Goal: Task Accomplishment & Management: Manage account settings

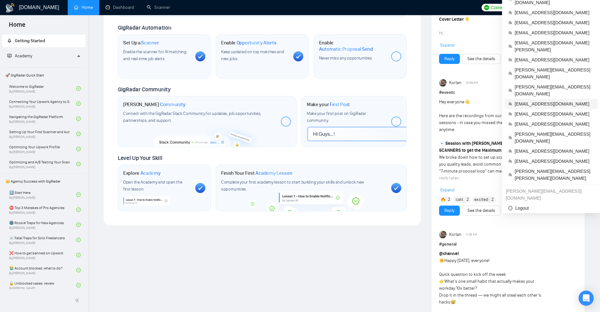
click at [527, 100] on span "[EMAIL_ADDRESS][DOMAIN_NAME]" at bounding box center [553, 103] width 79 height 7
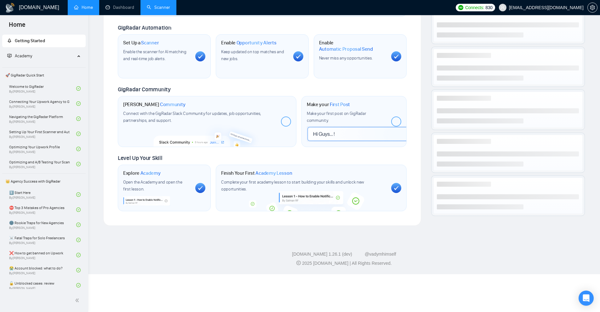
scroll to position [183, 0]
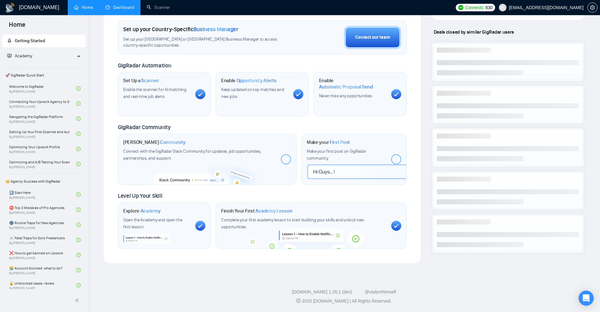
click at [121, 5] on link "Dashboard" at bounding box center [119, 7] width 29 height 5
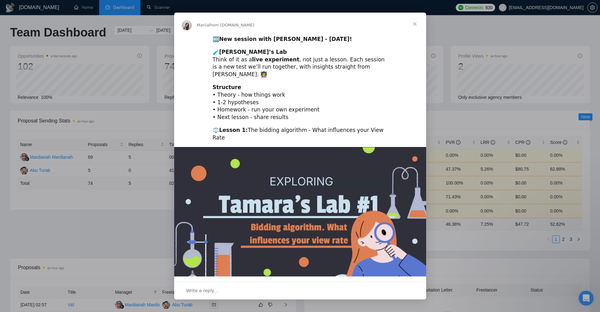
click at [464, 82] on div "Intercom messenger" at bounding box center [300, 156] width 600 height 312
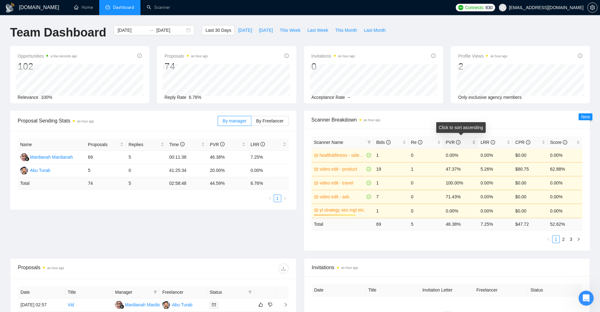
click at [467, 143] on span "PVR" at bounding box center [457, 142] width 25 height 7
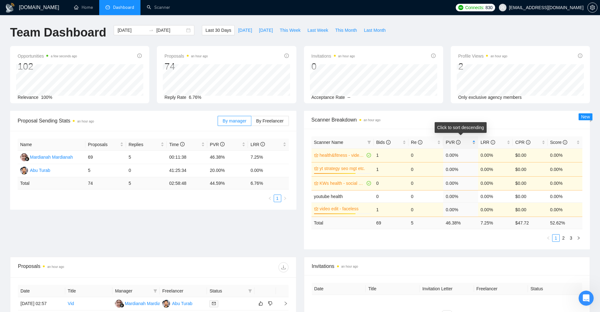
click at [470, 142] on span "PVR" at bounding box center [457, 142] width 25 height 7
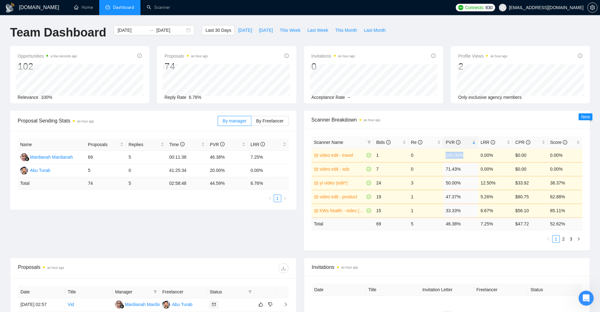
drag, startPoint x: 442, startPoint y: 157, endPoint x: 470, endPoint y: 156, distance: 27.7
click at [470, 156] on tr "video edit - travel 1 0 100.00% 0.00% $0.00 0.00%" at bounding box center [446, 155] width 271 height 14
click at [487, 146] on div "LRR" at bounding box center [495, 142] width 30 height 7
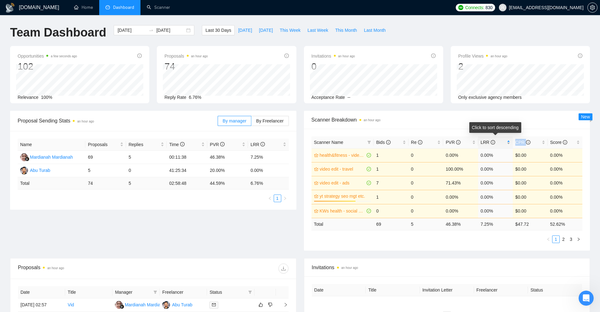
click at [487, 146] on div "LRR" at bounding box center [495, 142] width 30 height 7
drag, startPoint x: 488, startPoint y: 154, endPoint x: 494, endPoint y: 153, distance: 6.0
click at [494, 153] on td "12.50%" at bounding box center [495, 155] width 35 height 14
drag, startPoint x: 374, startPoint y: 224, endPoint x: 421, endPoint y: 225, distance: 47.2
click at [421, 225] on tr "Total 69 5 46.38 % 7.25 % $ 47.72 52.62 %" at bounding box center [446, 223] width 271 height 12
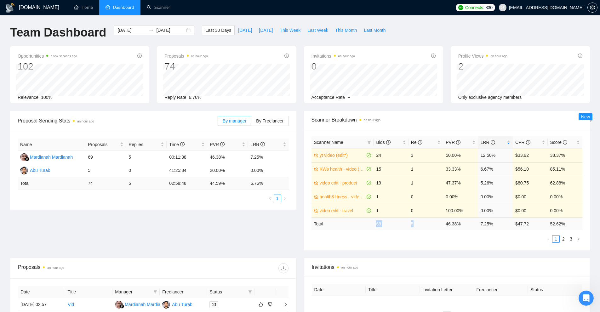
click at [421, 225] on td "5" at bounding box center [425, 223] width 35 height 12
drag, startPoint x: 480, startPoint y: 224, endPoint x: 500, endPoint y: 224, distance: 19.5
click at [500, 224] on td "7.25 %" at bounding box center [495, 223] width 35 height 12
drag, startPoint x: 127, startPoint y: 171, endPoint x: 146, endPoint y: 168, distance: 18.7
click at [146, 168] on td "0" at bounding box center [146, 170] width 41 height 13
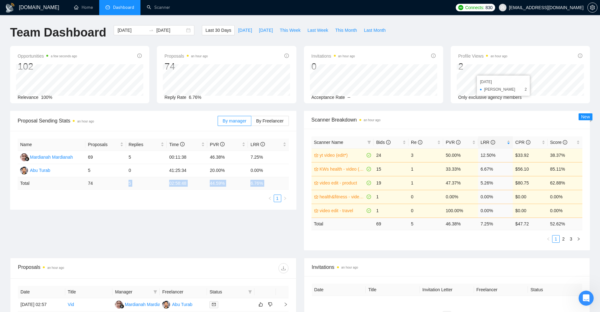
drag, startPoint x: 128, startPoint y: 183, endPoint x: 190, endPoint y: 203, distance: 65.2
click at [181, 204] on div "Name Proposals Replies Time PVR LRR Mardianah Mardianah 69 5 00:11:38 46.38% 7.…" at bounding box center [153, 170] width 286 height 79
click at [177, 206] on div "Name Proposals Replies Time PVR LRR Mardianah Mardianah 69 5 00:11:38 46.38% 7.…" at bounding box center [153, 170] width 286 height 79
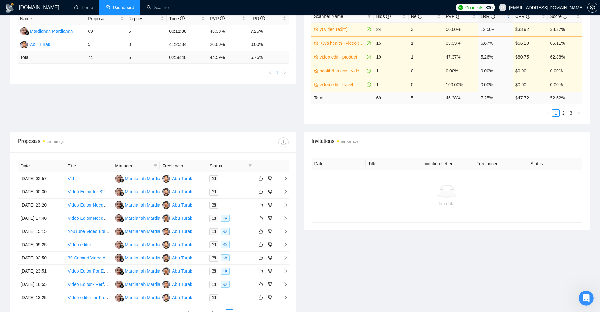
scroll to position [195, 0]
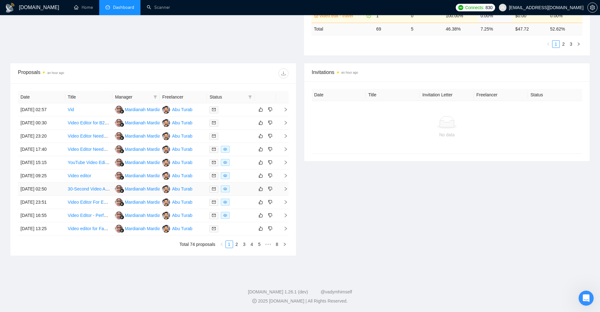
click at [240, 187] on div at bounding box center [230, 188] width 42 height 7
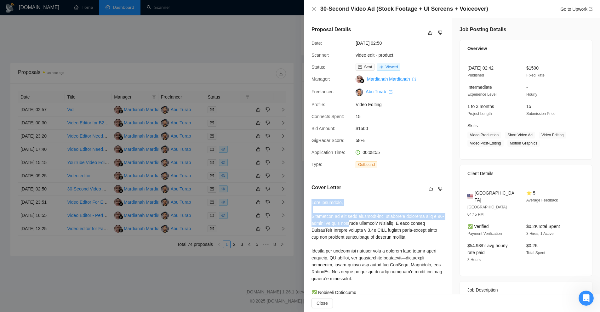
drag, startPoint x: 311, startPoint y: 209, endPoint x: 355, endPoint y: 231, distance: 49.8
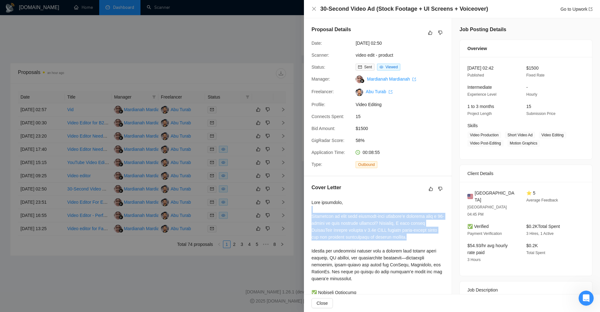
drag, startPoint x: 310, startPoint y: 219, endPoint x: 419, endPoint y: 245, distance: 112.0
drag, startPoint x: 413, startPoint y: 244, endPoint x: 310, endPoint y: 225, distance: 104.9
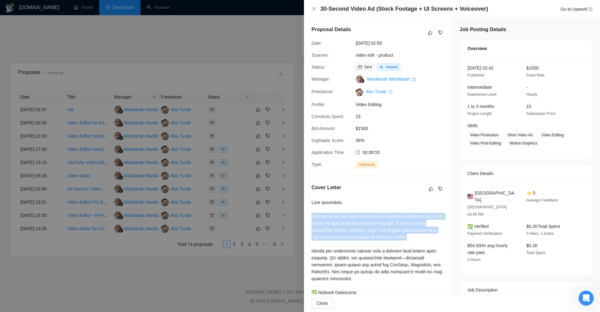
scroll to position [0, 0]
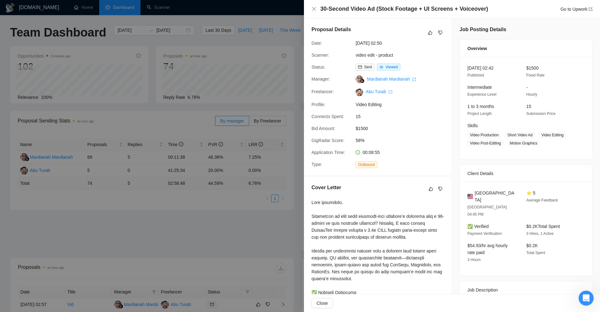
click at [195, 136] on div at bounding box center [300, 156] width 600 height 312
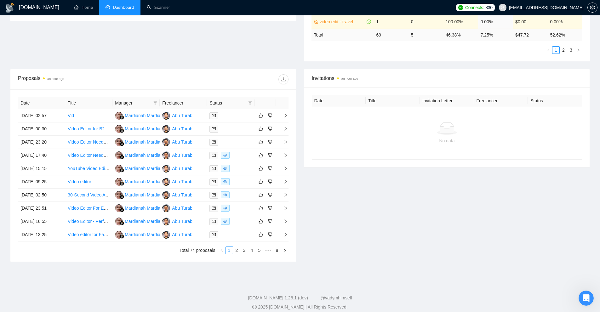
scroll to position [126, 0]
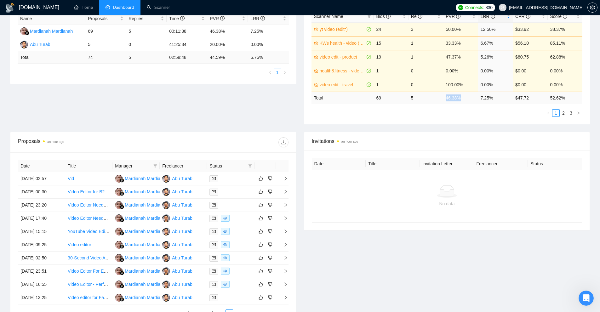
drag, startPoint x: 441, startPoint y: 99, endPoint x: 465, endPoint y: 96, distance: 24.1
click at [465, 96] on tr "Total 69 5 46.38 % 7.25 % $ 47.72 52.62 %" at bounding box center [446, 98] width 271 height 12
click at [454, 127] on div "Proposal Sending Stats an hour ago By manager By Freelancer Name Proposals Repl…" at bounding box center [299, 58] width 587 height 147
drag, startPoint x: 511, startPoint y: 99, endPoint x: 496, endPoint y: 101, distance: 15.2
click at [496, 101] on td "7.25 %" at bounding box center [495, 98] width 35 height 12
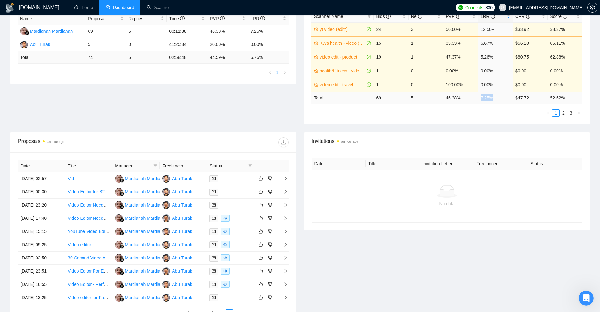
click at [496, 101] on td "7.25 %" at bounding box center [495, 98] width 35 height 12
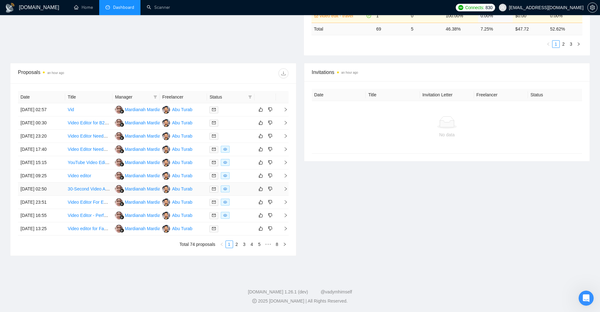
click at [241, 183] on td at bounding box center [230, 189] width 47 height 13
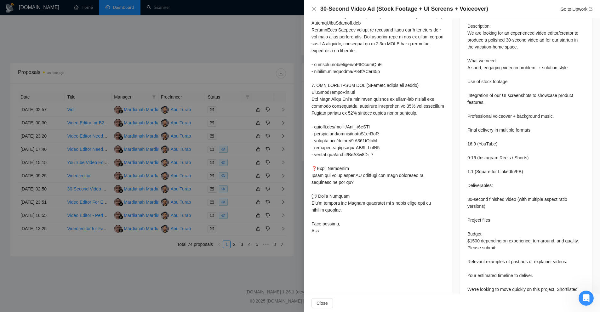
scroll to position [157, 0]
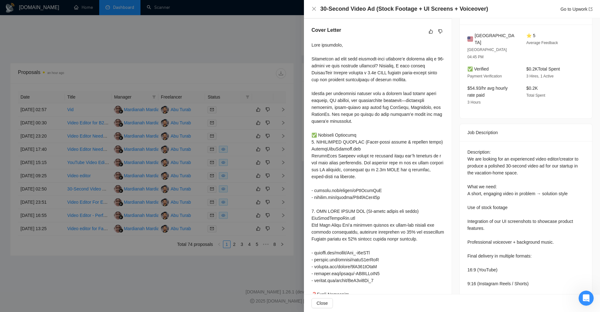
click at [312, 149] on div at bounding box center [377, 201] width 132 height 318
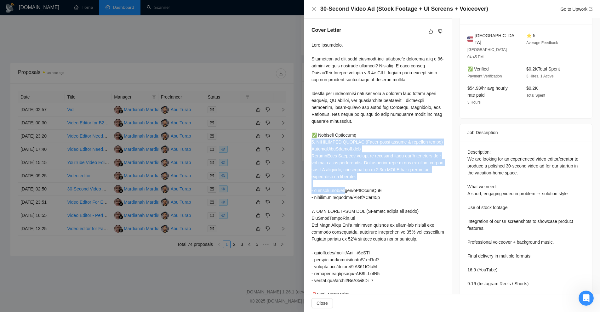
drag, startPoint x: 312, startPoint y: 149, endPoint x: 330, endPoint y: 179, distance: 35.2
click at [330, 179] on div at bounding box center [377, 201] width 132 height 318
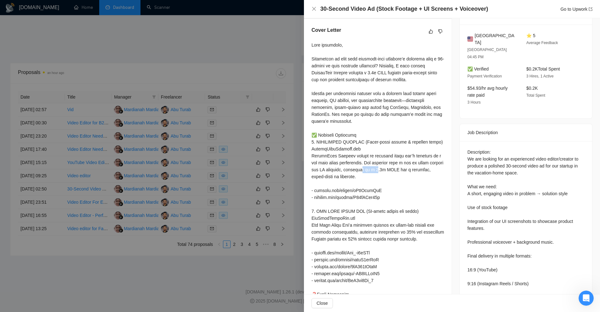
click at [330, 179] on div at bounding box center [377, 201] width 132 height 318
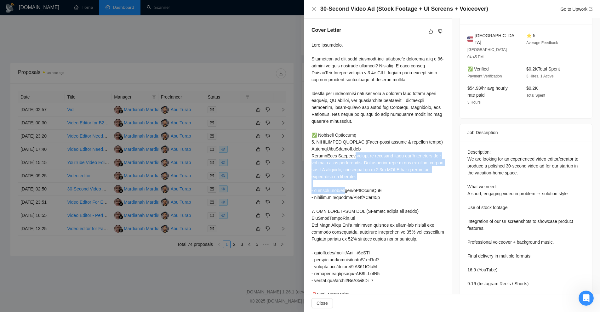
drag, startPoint x: 330, startPoint y: 179, endPoint x: 333, endPoint y: 164, distance: 15.6
click at [333, 164] on div at bounding box center [377, 201] width 132 height 318
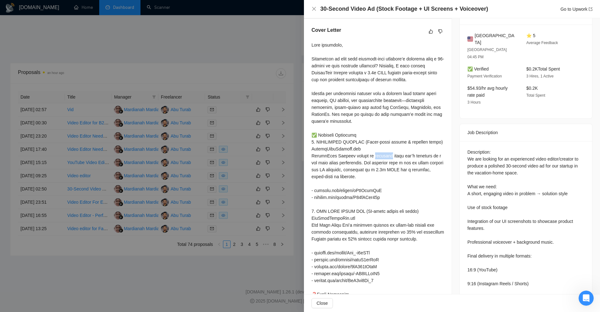
click at [333, 164] on div at bounding box center [377, 201] width 132 height 318
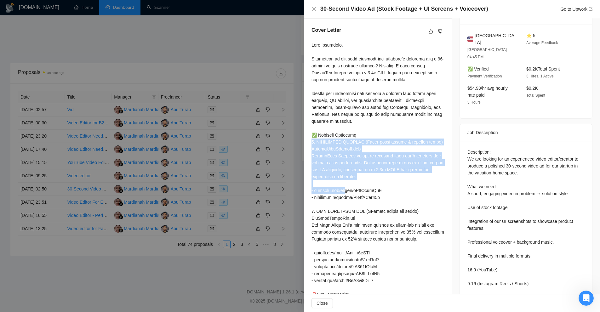
drag, startPoint x: 333, startPoint y: 164, endPoint x: 345, endPoint y: 148, distance: 19.8
click at [345, 148] on div at bounding box center [377, 201] width 132 height 318
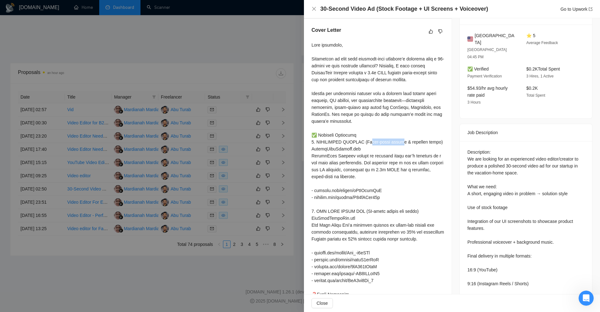
click at [345, 148] on div at bounding box center [377, 201] width 132 height 318
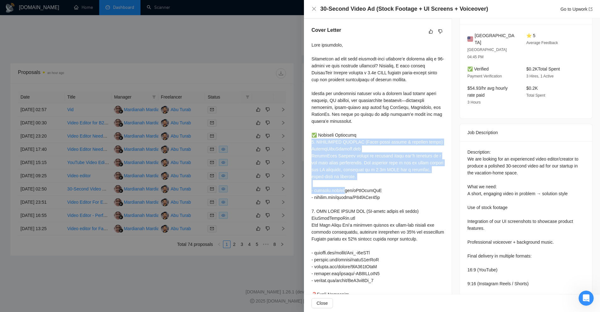
drag, startPoint x: 345, startPoint y: 148, endPoint x: 336, endPoint y: 167, distance: 20.8
click at [336, 167] on div at bounding box center [377, 201] width 132 height 318
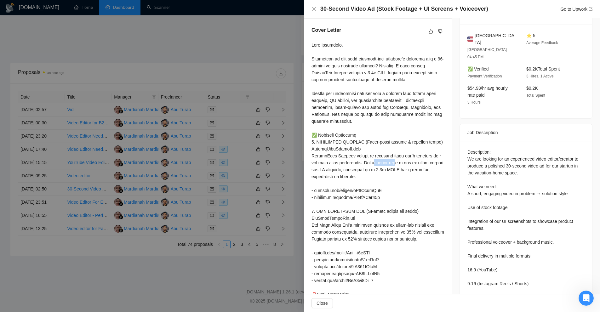
click at [336, 167] on div at bounding box center [377, 201] width 132 height 318
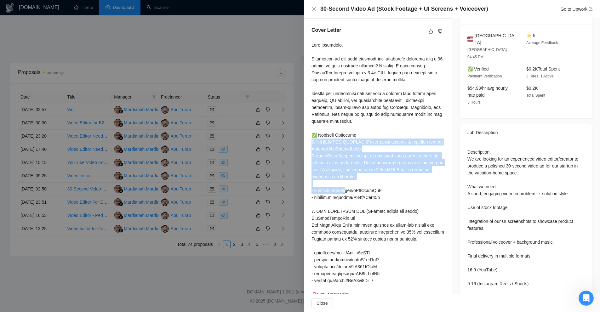
drag, startPoint x: 336, startPoint y: 167, endPoint x: 347, endPoint y: 149, distance: 20.8
click at [347, 149] on div at bounding box center [377, 201] width 132 height 318
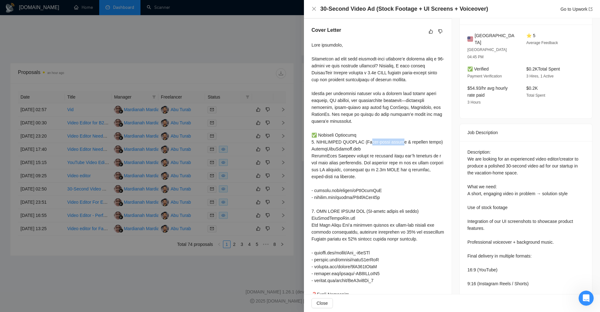
click at [347, 149] on div at bounding box center [377, 201] width 132 height 318
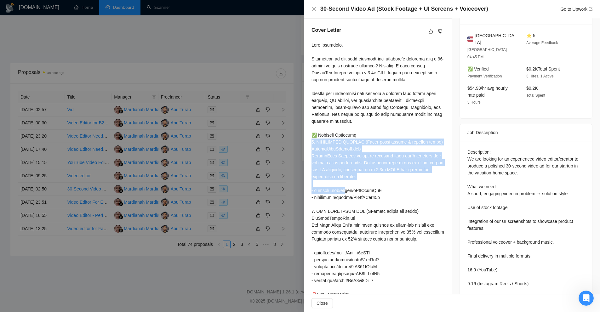
drag, startPoint x: 347, startPoint y: 149, endPoint x: 341, endPoint y: 160, distance: 12.0
click at [341, 160] on div at bounding box center [377, 201] width 132 height 318
click at [341, 166] on div at bounding box center [377, 201] width 132 height 318
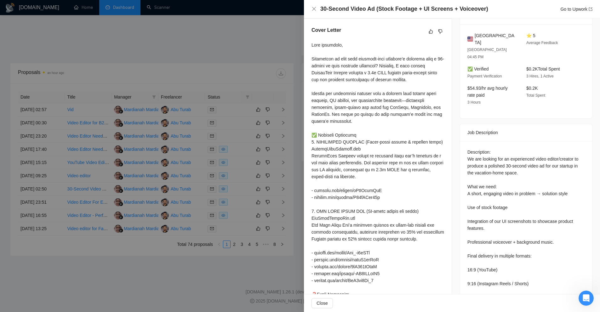
click at [285, 166] on div at bounding box center [300, 156] width 600 height 312
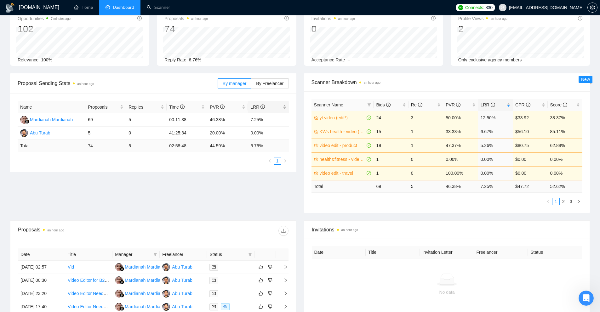
scroll to position [0, 0]
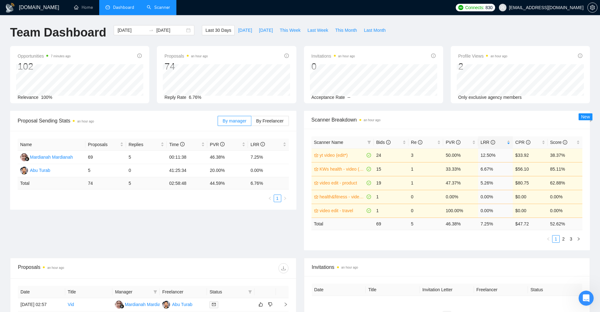
click at [160, 7] on link "Scanner" at bounding box center [158, 7] width 23 height 5
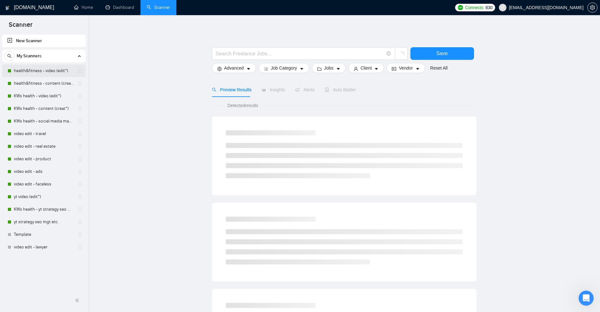
click at [48, 69] on link "health&fitness - video (edit*)" at bounding box center [44, 71] width 60 height 13
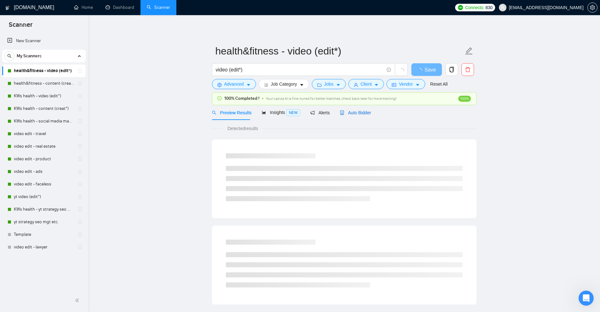
click at [354, 110] on span "Auto Bidder" at bounding box center [355, 112] width 31 height 5
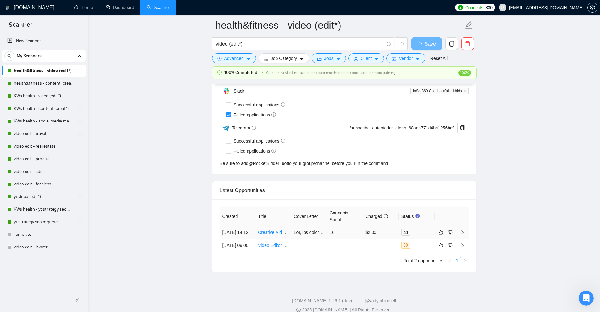
scroll to position [1466, 0]
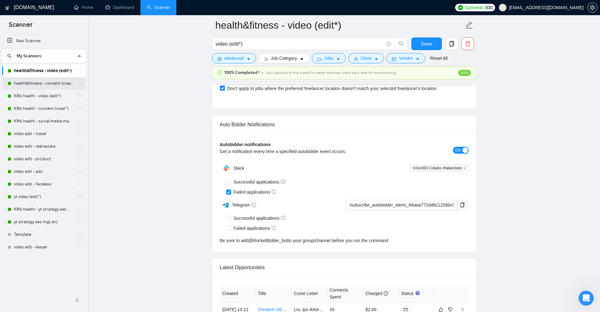
click at [50, 84] on link "health&fitness - content (creat*)" at bounding box center [44, 83] width 60 height 13
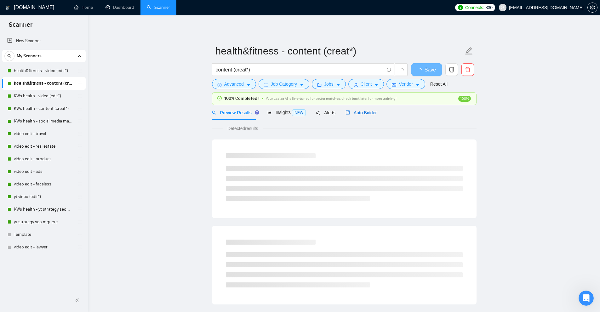
click at [363, 111] on span "Auto Bidder" at bounding box center [360, 112] width 31 height 5
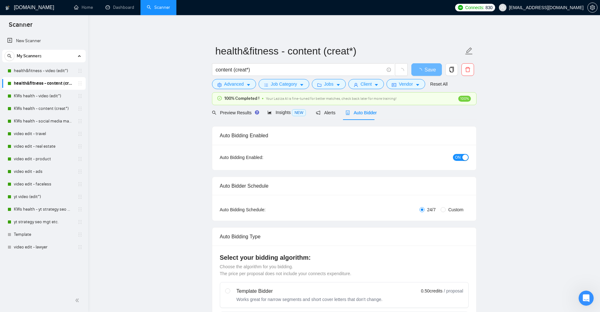
checkbox input "true"
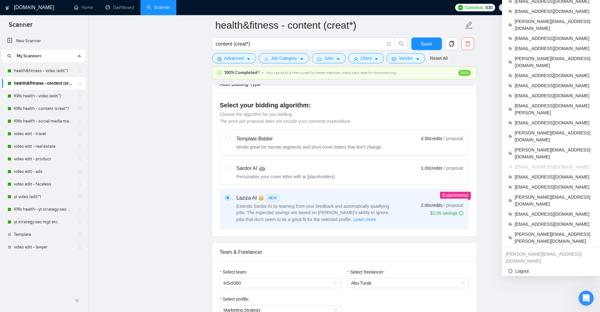
scroll to position [31, 0]
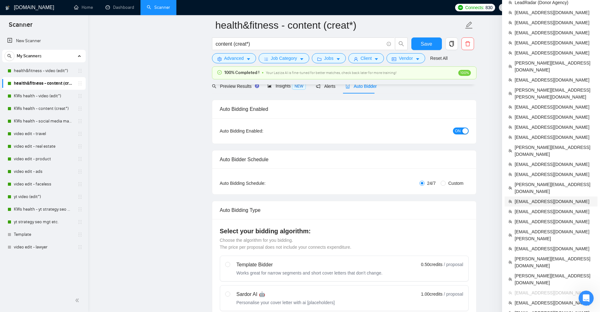
click at [549, 198] on span "[EMAIL_ADDRESS][DOMAIN_NAME]" at bounding box center [553, 201] width 79 height 7
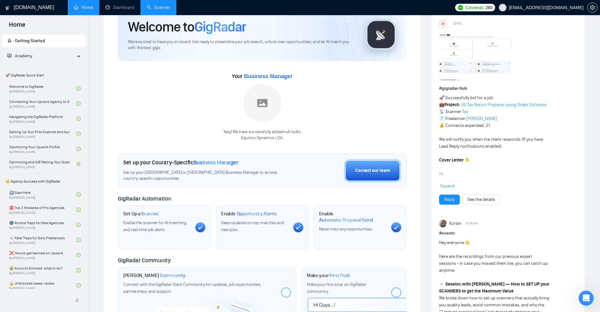
click at [164, 5] on link "Scanner" at bounding box center [158, 7] width 23 height 5
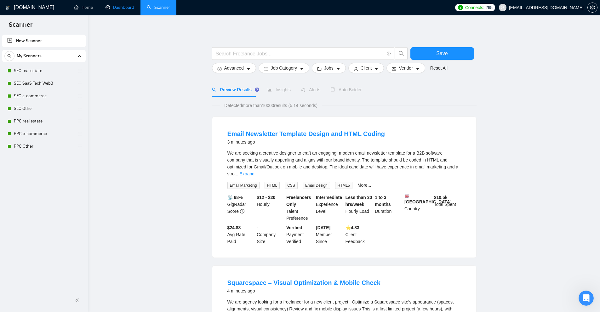
click at [130, 6] on link "Dashboard" at bounding box center [119, 7] width 29 height 5
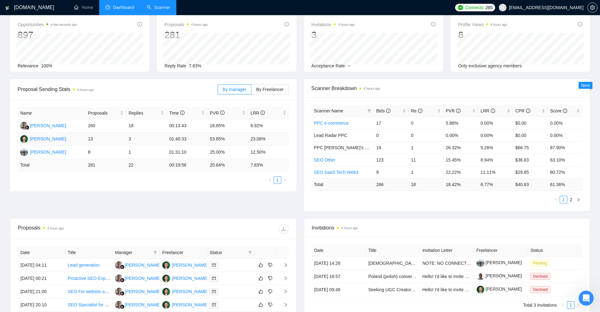
scroll to position [63, 0]
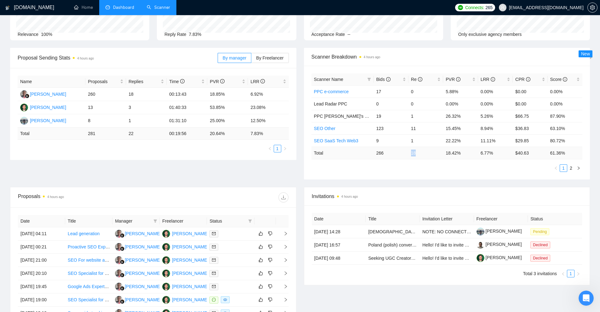
drag, startPoint x: 406, startPoint y: 152, endPoint x: 430, endPoint y: 157, distance: 24.1
click at [430, 156] on tr "Total 266 18 18.42 % 6.77 % $ 40.63 61.36 %" at bounding box center [446, 153] width 271 height 12
click at [398, 163] on div "Scanner Name Bids Re PVR LRR CPR Score PPC e-commerce 17 0 5.88% 0.00% $0.00 0.…" at bounding box center [446, 122] width 271 height 99
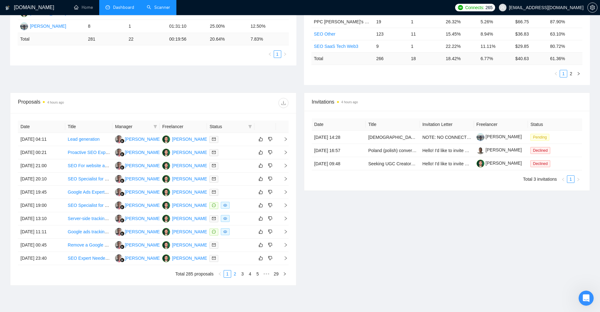
click at [237, 274] on link "2" at bounding box center [234, 273] width 7 height 7
click at [244, 273] on link "3" at bounding box center [242, 273] width 7 height 7
click at [227, 275] on link "1" at bounding box center [227, 273] width 7 height 7
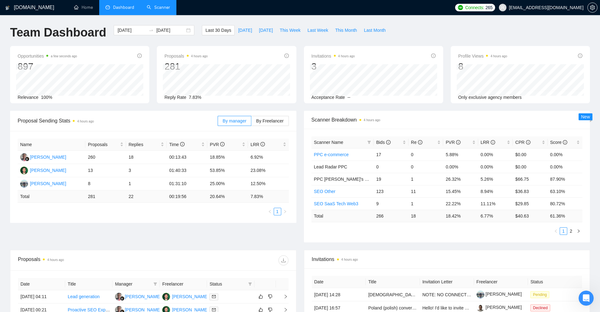
scroll to position [94, 0]
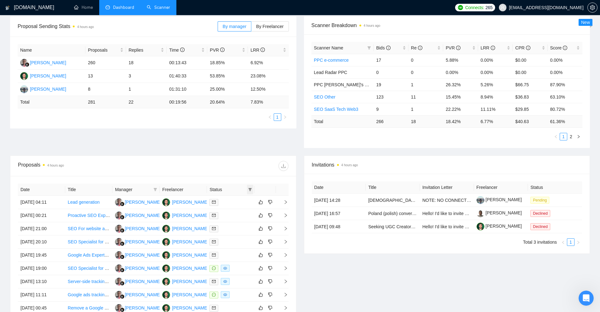
click at [250, 190] on icon "filter" at bounding box center [249, 189] width 3 height 3
click at [240, 202] on span "Chat" at bounding box center [234, 201] width 30 height 7
checkbox input "true"
click at [244, 228] on button "OK" at bounding box center [244, 224] width 11 height 8
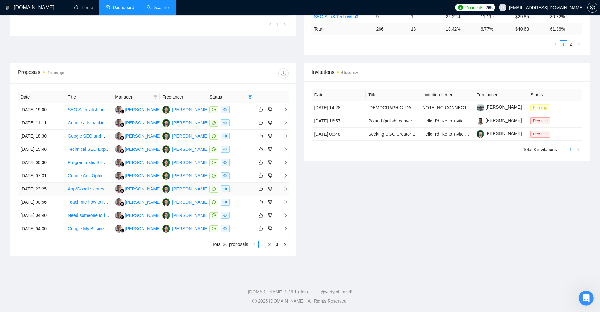
scroll to position [155, 0]
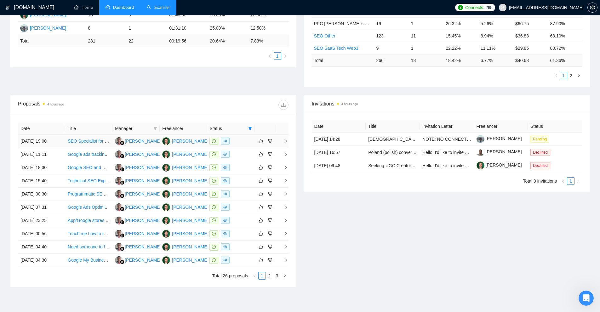
click at [239, 142] on div at bounding box center [230, 141] width 42 height 7
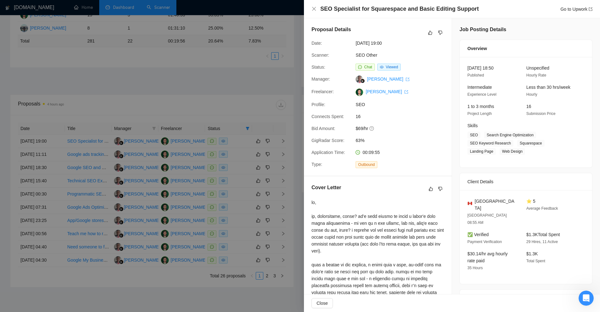
scroll to position [122, 0]
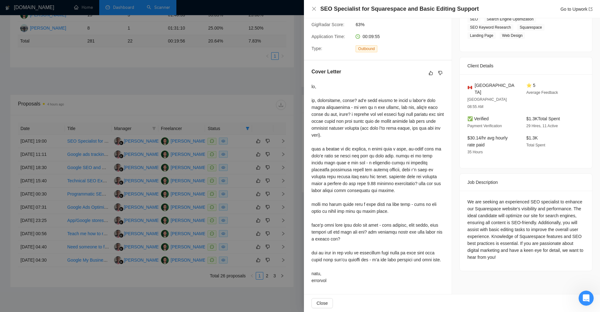
click at [368, 101] on div at bounding box center [377, 183] width 132 height 201
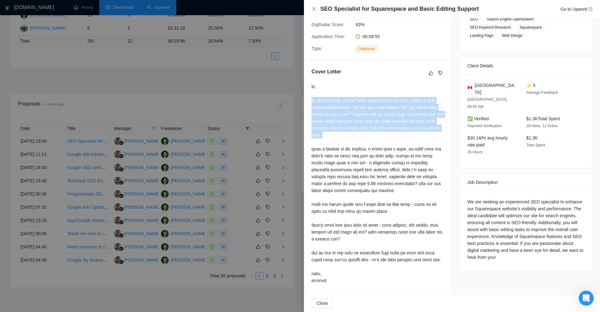
click at [368, 101] on div at bounding box center [377, 183] width 132 height 201
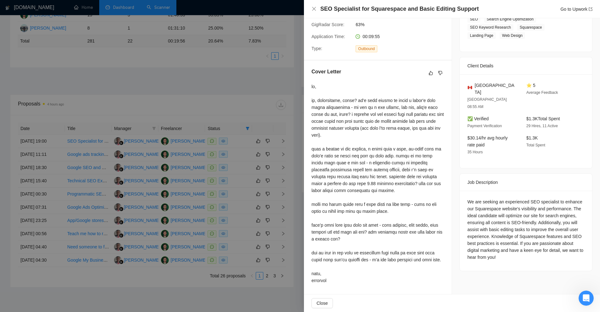
click at [390, 144] on div at bounding box center [377, 183] width 132 height 201
click at [371, 135] on div at bounding box center [377, 183] width 132 height 201
drag, startPoint x: 395, startPoint y: 100, endPoint x: 409, endPoint y: 108, distance: 15.6
click at [414, 102] on div at bounding box center [377, 183] width 132 height 201
click at [378, 132] on div at bounding box center [377, 183] width 132 height 201
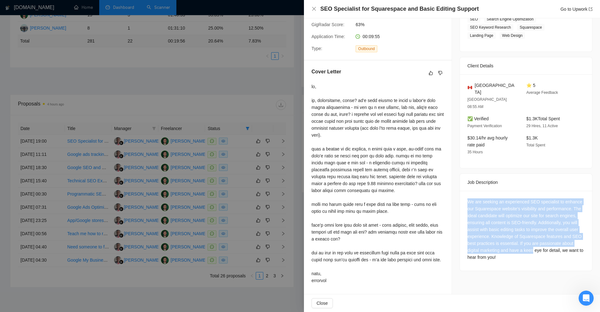
drag, startPoint x: 462, startPoint y: 177, endPoint x: 534, endPoint y: 233, distance: 91.3
click at [534, 233] on div "We are seeking an experienced SEO specialist to enhance our Squarespace website…" at bounding box center [525, 231] width 132 height 80
click at [534, 233] on div "We are seeking an experienced SEO specialist to enhance our Squarespace website…" at bounding box center [525, 229] width 117 height 62
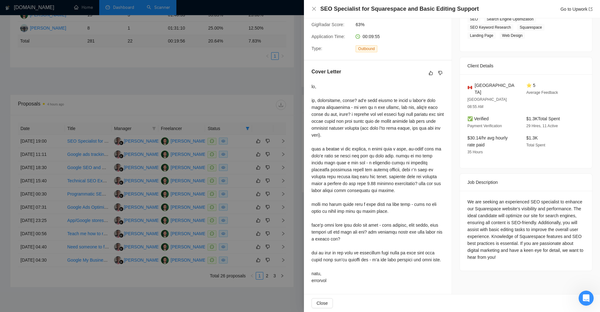
click at [205, 144] on div at bounding box center [300, 156] width 600 height 312
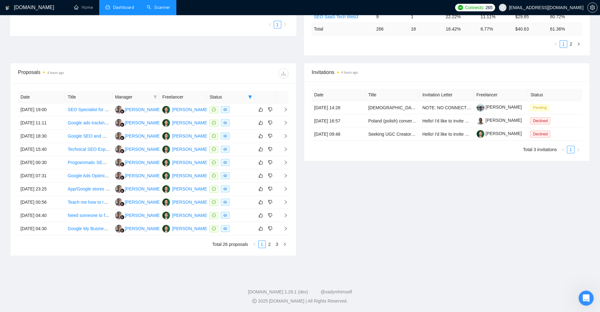
scroll to position [61, 0]
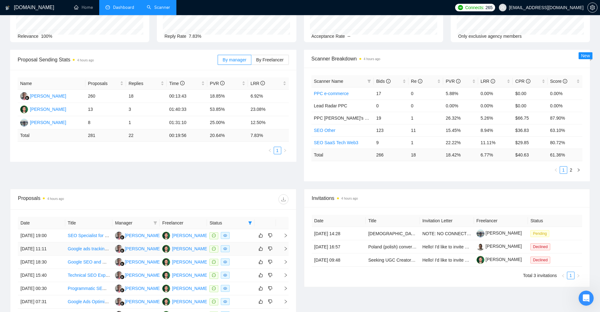
click at [236, 248] on div at bounding box center [230, 248] width 42 height 7
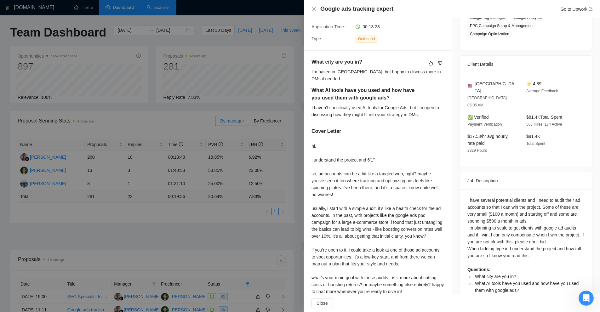
scroll to position [157, 0]
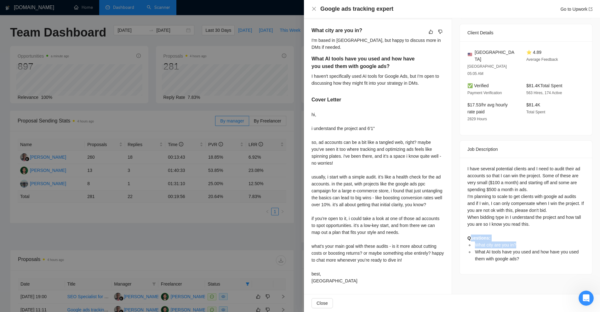
drag, startPoint x: 495, startPoint y: 225, endPoint x: 524, endPoint y: 228, distance: 29.0
click at [524, 228] on div "I have several potential clients and I need to audit their ad accounts so that …" at bounding box center [525, 213] width 117 height 97
click at [524, 241] on li "What city are you in?" at bounding box center [528, 244] width 111 height 7
drag, startPoint x: 519, startPoint y: 230, endPoint x: 471, endPoint y: 229, distance: 47.5
click at [473, 241] on li "What city are you in?" at bounding box center [528, 244] width 111 height 7
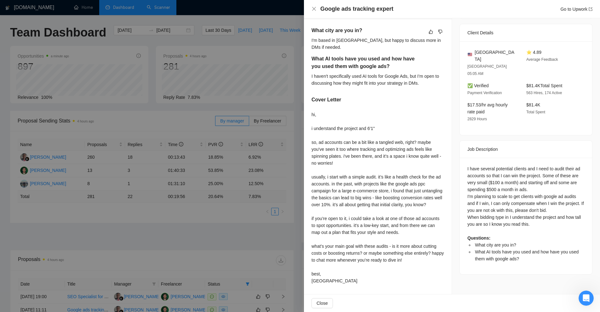
click at [363, 116] on div "hi, i understand the project and 6'1" so, ad accounts can be a bit like a tangl…" at bounding box center [377, 197] width 132 height 173
drag, startPoint x: 418, startPoint y: 79, endPoint x: 443, endPoint y: 98, distance: 31.7
click at [446, 98] on div "What city are you in? I'm based in Portugal, but happy to discuss more in DMs i…" at bounding box center [378, 156] width 148 height 275
click at [423, 111] on div "hi, i understand the project and 6'1" so, ad accounts can be a bit like a tangl…" at bounding box center [377, 197] width 132 height 173
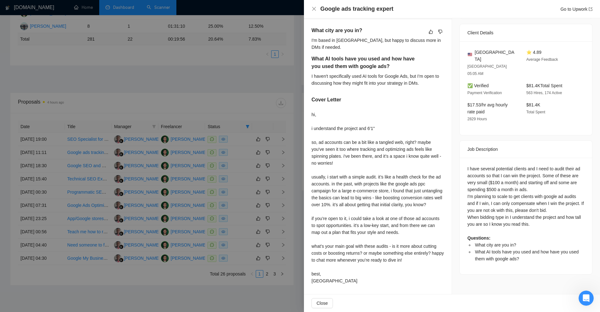
click at [220, 57] on div at bounding box center [300, 156] width 600 height 312
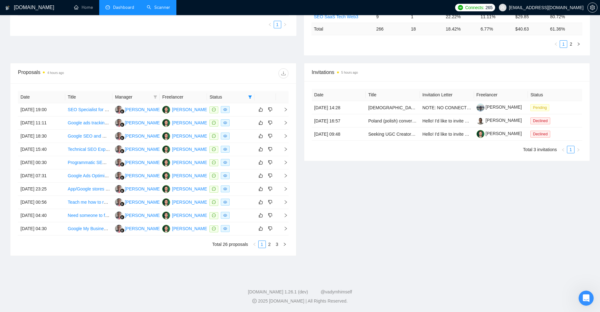
scroll to position [155, 0]
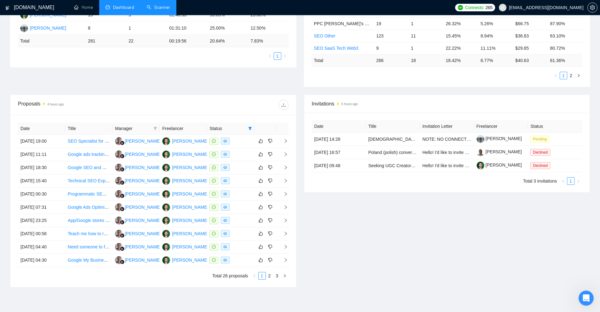
click at [366, 189] on div "Date Title Invitation Letter Freelancer Status 04 Sep, 2025 14:28 Native Speake…" at bounding box center [446, 153] width 285 height 80
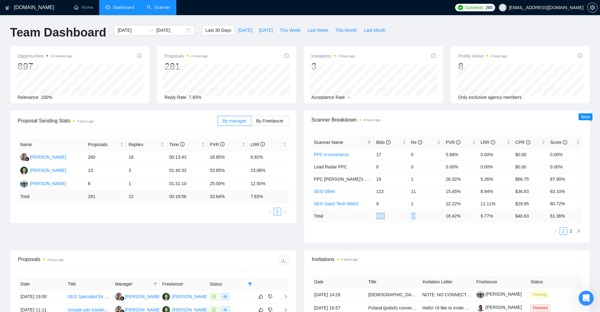
drag, startPoint x: 372, startPoint y: 216, endPoint x: 430, endPoint y: 213, distance: 58.3
click at [430, 213] on tr "Total 266 18 18.42 % 6.77 % $ 40.63 61.36 %" at bounding box center [446, 216] width 271 height 12
click at [430, 213] on td "18" at bounding box center [425, 216] width 35 height 12
drag, startPoint x: 435, startPoint y: 216, endPoint x: 493, endPoint y: 218, distance: 58.3
click at [493, 218] on tr "Total 266 18 18.42 % 6.77 % $ 40.63 61.36 %" at bounding box center [446, 216] width 271 height 12
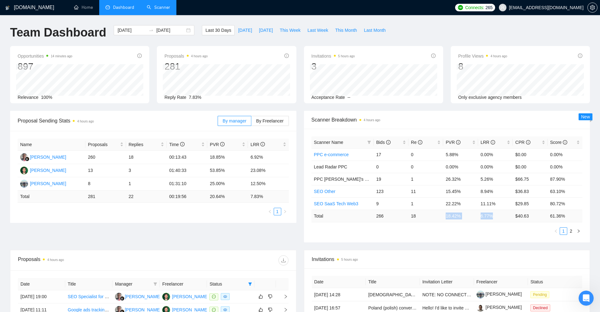
click at [493, 218] on td "6.77 %" at bounding box center [495, 216] width 35 height 12
drag, startPoint x: 492, startPoint y: 214, endPoint x: 434, endPoint y: 214, distance: 57.6
click at [434, 214] on tr "Total 266 18 18.42 % 6.77 % $ 40.63 61.36 %" at bounding box center [446, 216] width 271 height 12
click at [435, 216] on td "18" at bounding box center [425, 216] width 35 height 12
click at [136, 31] on input "[DATE]" at bounding box center [131, 30] width 29 height 7
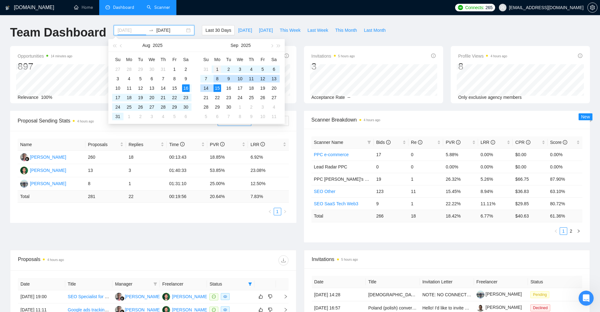
type input "2025-09-01"
click at [217, 69] on div "1" at bounding box center [217, 69] width 8 height 8
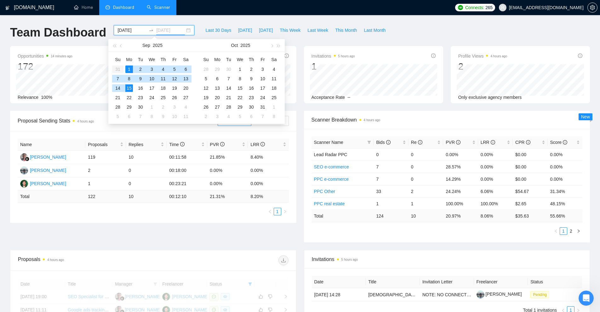
type input "[DATE]"
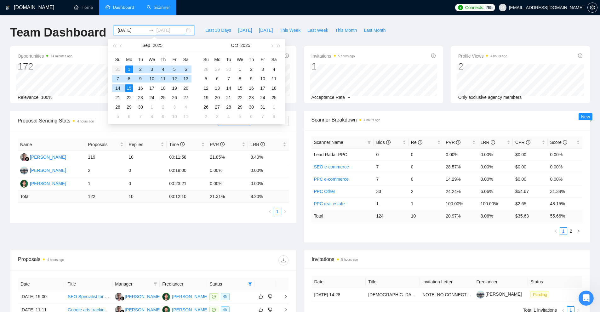
click at [129, 89] on div "15" at bounding box center [129, 88] width 8 height 8
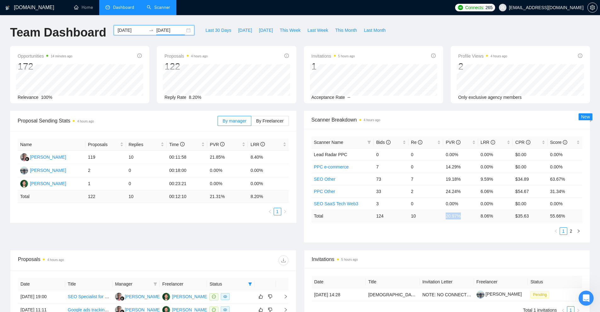
drag, startPoint x: 442, startPoint y: 217, endPoint x: 483, endPoint y: 218, distance: 40.9
click at [482, 218] on tr "Total 124 10 20.97 % 8.06 % $ 35.63 55.66 %" at bounding box center [446, 216] width 271 height 12
click at [448, 228] on ul "1 2" at bounding box center [446, 231] width 271 height 8
drag, startPoint x: 373, startPoint y: 180, endPoint x: 409, endPoint y: 181, distance: 35.9
click at [408, 181] on tr "SEO Other 73 7 19.18% 9.59% $34.89 63.67%" at bounding box center [446, 179] width 271 height 12
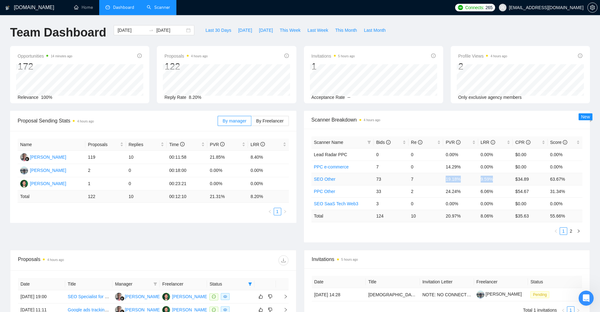
drag, startPoint x: 429, startPoint y: 176, endPoint x: 500, endPoint y: 175, distance: 70.8
click at [500, 175] on tr "SEO Other 73 7 19.18% 9.59% $34.89 63.67%" at bounding box center [446, 179] width 271 height 12
click at [500, 175] on td "9.59%" at bounding box center [495, 179] width 35 height 12
drag, startPoint x: 567, startPoint y: 178, endPoint x: 425, endPoint y: 177, distance: 142.9
click at [425, 177] on tr "SEO Other 73 7 19.18% 9.59% $34.89 63.67%" at bounding box center [446, 179] width 271 height 12
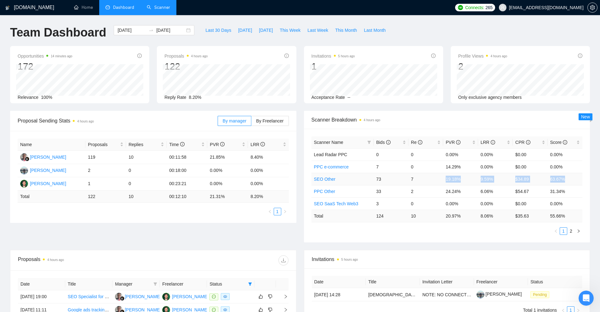
click at [425, 177] on td "7" at bounding box center [425, 179] width 35 height 12
drag, startPoint x: 489, startPoint y: 192, endPoint x: 542, endPoint y: 191, distance: 52.3
click at [541, 191] on tbody "Lead Radar PPC 0 0 0.00% 0.00% $0.00 0.00% PPC e-commerce 7 0 14.29% 0.00% $0.0…" at bounding box center [446, 178] width 271 height 61
click at [542, 191] on td "$54.67" at bounding box center [529, 191] width 35 height 12
drag, startPoint x: 571, startPoint y: 191, endPoint x: 430, endPoint y: 191, distance: 140.4
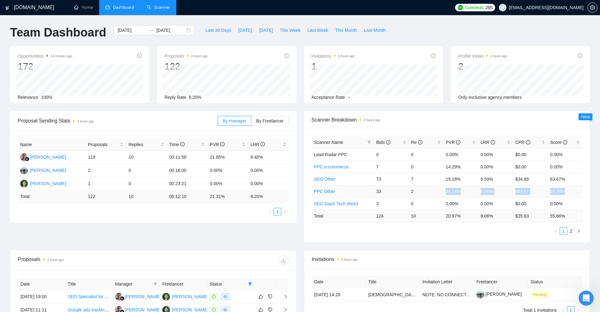
click at [430, 191] on tr "PPC Other 33 2 24.24% 6.06% $54.67 31.34%" at bounding box center [446, 191] width 271 height 12
click at [430, 191] on td "2" at bounding box center [425, 191] width 35 height 12
click at [436, 183] on td "7" at bounding box center [425, 179] width 35 height 12
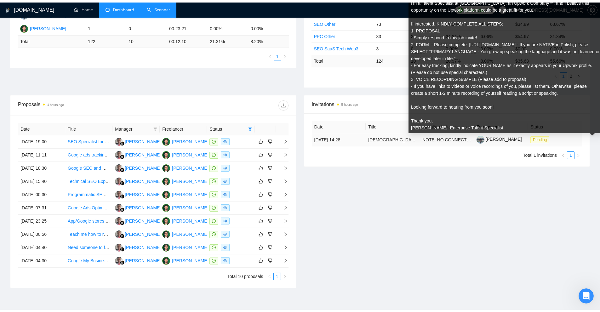
scroll to position [94, 0]
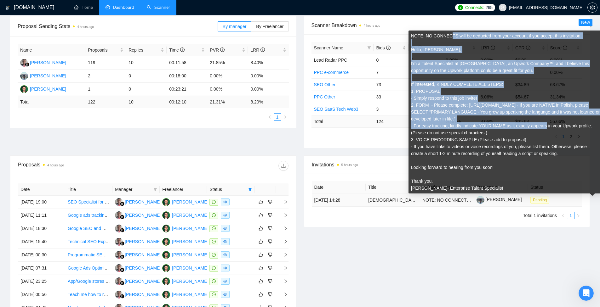
drag, startPoint x: 462, startPoint y: 33, endPoint x: 521, endPoint y: 136, distance: 118.6
click at [521, 134] on div "NOTE: NO CONNECTS will be deducted from your account if you accept this invitat…" at bounding box center [505, 111] width 189 height 159
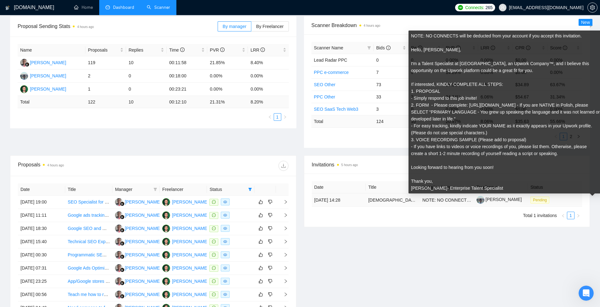
click at [519, 139] on div "NOTE: NO CONNECTS will be deducted from your account if you accept this invitat…" at bounding box center [505, 111] width 189 height 159
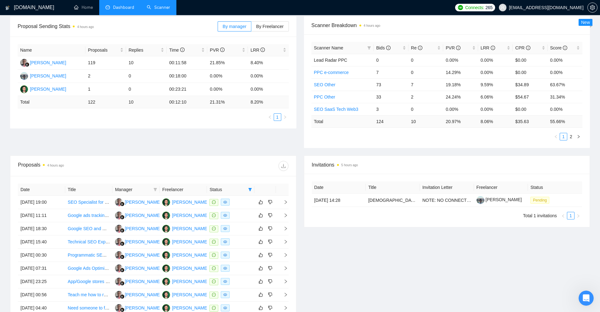
scroll to position [0, 0]
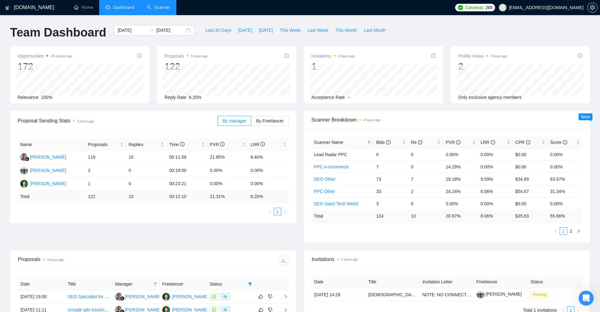
click at [157, 5] on link "Scanner" at bounding box center [158, 7] width 23 height 5
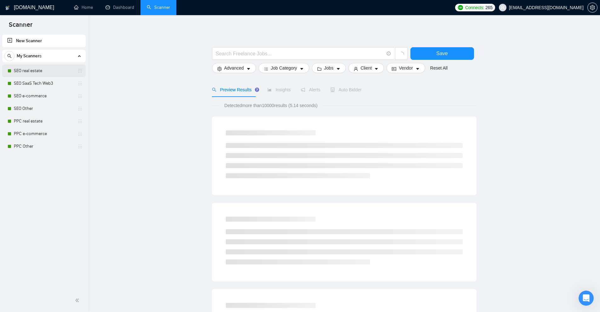
click at [39, 72] on link "SEO real estate" at bounding box center [44, 71] width 60 height 13
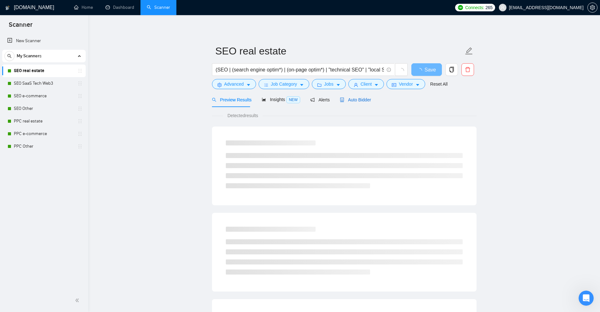
click at [354, 99] on span "Auto Bidder" at bounding box center [355, 99] width 31 height 5
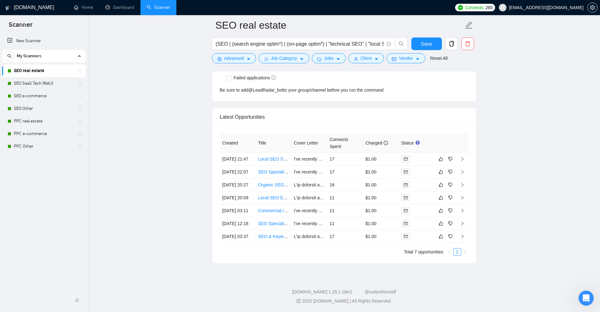
scroll to position [1654, 0]
click at [339, 153] on td "17" at bounding box center [345, 159] width 36 height 13
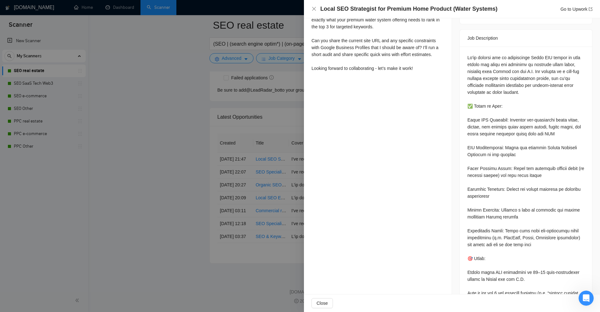
scroll to position [388, 0]
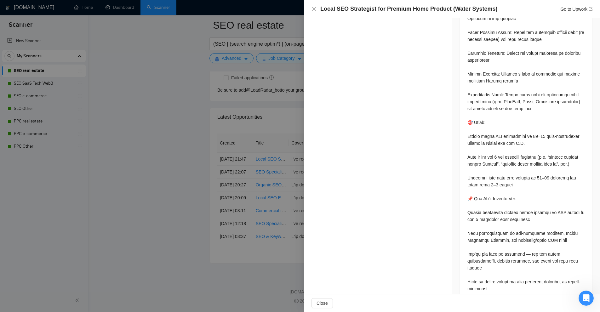
click at [291, 112] on div at bounding box center [300, 156] width 600 height 312
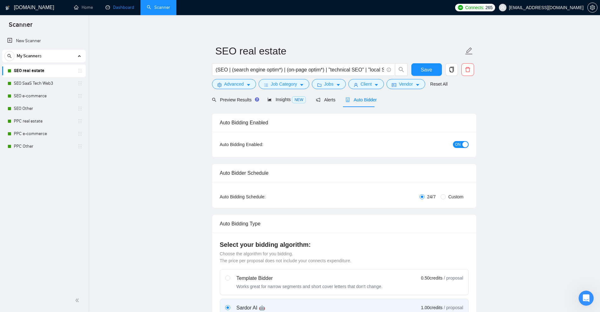
click at [129, 10] on link "Dashboard" at bounding box center [119, 7] width 29 height 5
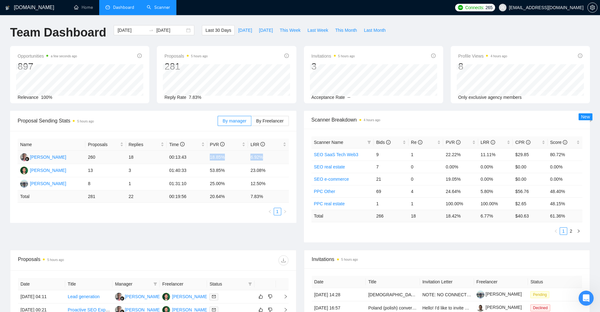
drag, startPoint x: 210, startPoint y: 154, endPoint x: 269, endPoint y: 156, distance: 59.8
click at [269, 156] on tr "Wandi Wandi 260 18 00:13:43 18.85% 6.92%" at bounding box center [153, 157] width 271 height 13
click at [269, 156] on td "6.92%" at bounding box center [268, 157] width 41 height 13
drag, startPoint x: 269, startPoint y: 156, endPoint x: 210, endPoint y: 156, distance: 59.5
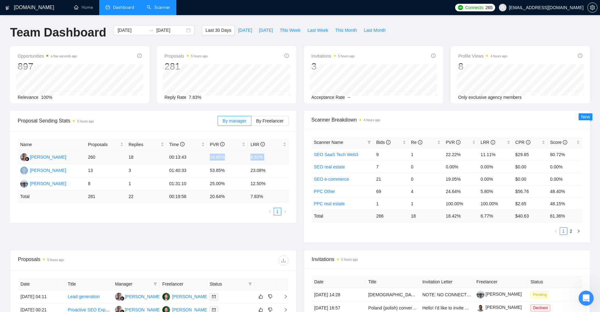
click at [210, 156] on tr "Wandi Wandi 260 18 00:13:43 18.85% 6.92%" at bounding box center [153, 157] width 271 height 13
drag, startPoint x: 448, startPoint y: 151, endPoint x: 506, endPoint y: 154, distance: 58.6
click at [506, 154] on tr "SEO SaaS Tech Web3 9 1 22.22% 11.11% $29.85 80.72%" at bounding box center [446, 154] width 271 height 12
click at [495, 156] on td "11.11%" at bounding box center [495, 154] width 35 height 12
click at [501, 141] on span "LRR" at bounding box center [492, 142] width 25 height 7
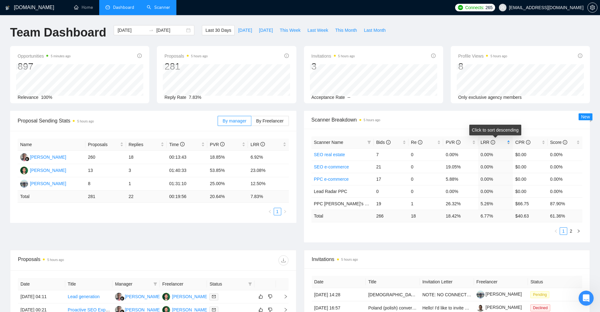
click at [506, 141] on div "LRR" at bounding box center [495, 142] width 30 height 7
drag, startPoint x: 499, startPoint y: 166, endPoint x: 475, endPoint y: 168, distance: 23.4
click at [479, 167] on td "11.11%" at bounding box center [495, 167] width 35 height 12
drag, startPoint x: 485, startPoint y: 178, endPoint x: 507, endPoint y: 177, distance: 22.1
click at [508, 175] on td "8.94%" at bounding box center [495, 179] width 35 height 12
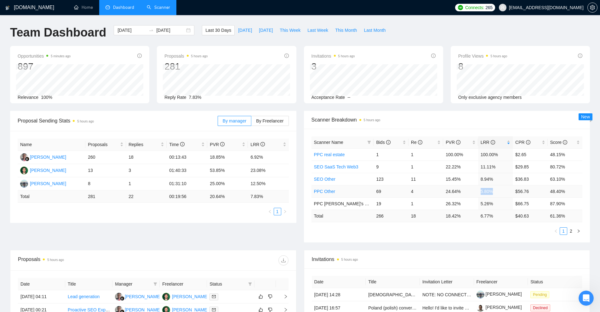
drag, startPoint x: 479, startPoint y: 190, endPoint x: 505, endPoint y: 187, distance: 26.9
click at [505, 187] on td "5.80%" at bounding box center [495, 191] width 35 height 12
drag, startPoint x: 480, startPoint y: 201, endPoint x: 513, endPoint y: 203, distance: 33.1
click at [510, 203] on td "5.26%" at bounding box center [495, 203] width 35 height 12
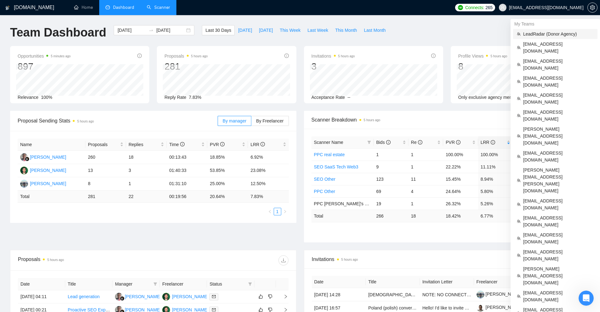
click at [542, 34] on span "LeadRadar (Donor Agency)" at bounding box center [558, 34] width 70 height 7
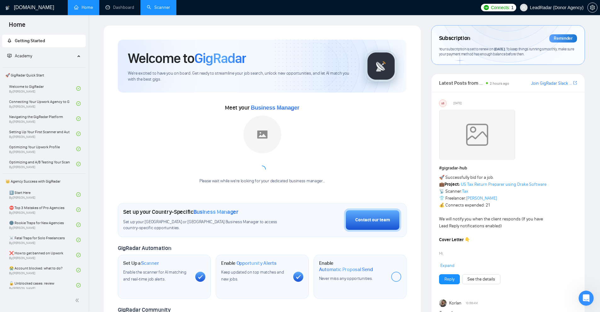
click at [301, 139] on div "Please wait while we're looking for your dedicated business manager..." at bounding box center [261, 150] width 133 height 69
click at [110, 10] on link "Dashboard" at bounding box center [119, 7] width 29 height 5
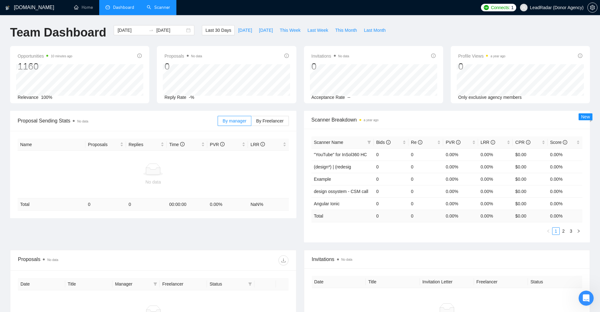
click at [135, 13] on li "Dashboard" at bounding box center [119, 7] width 41 height 15
click at [156, 10] on link "Scanner" at bounding box center [158, 7] width 23 height 5
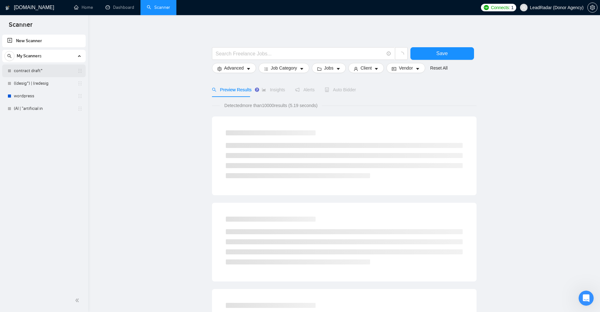
click at [48, 73] on link "contract draft*" at bounding box center [44, 71] width 60 height 13
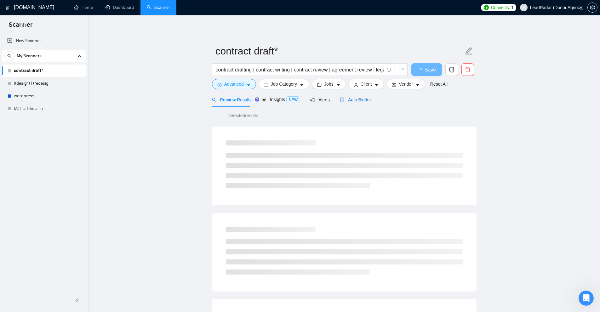
click at [361, 97] on span "Auto Bidder" at bounding box center [355, 99] width 31 height 5
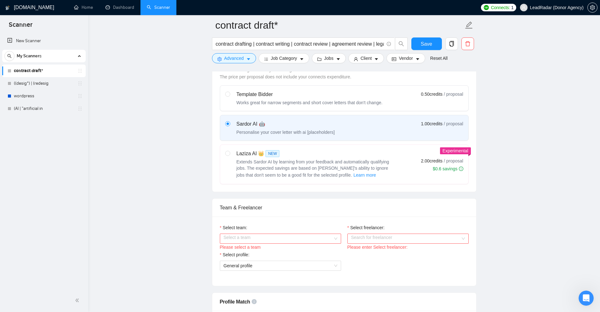
scroll to position [315, 0]
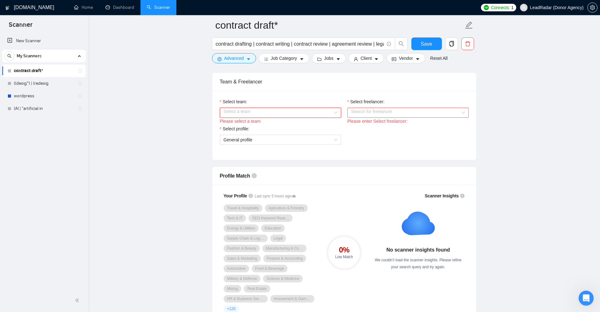
click at [320, 112] on input "Select team:" at bounding box center [277, 112] width 109 height 9
click at [256, 131] on div "Select profile:" at bounding box center [280, 129] width 121 height 9
click at [263, 125] on div "Select profile:" at bounding box center [280, 129] width 121 height 9
click at [124, 9] on link "Dashboard" at bounding box center [119, 7] width 29 height 5
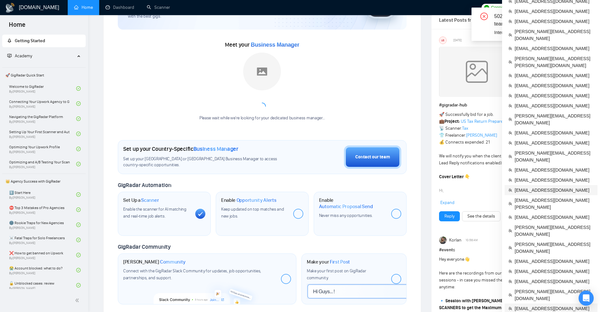
scroll to position [31, 0]
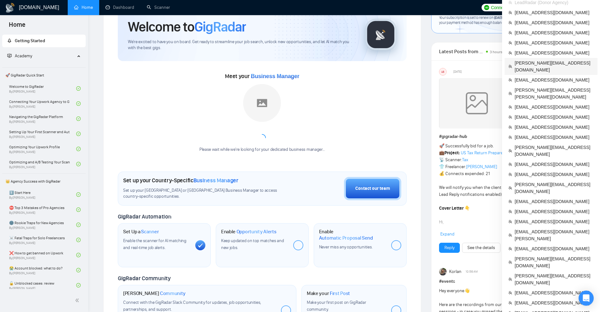
click at [534, 60] on span "[PERSON_NAME][EMAIL_ADDRESS][DOMAIN_NAME]" at bounding box center [553, 66] width 79 height 14
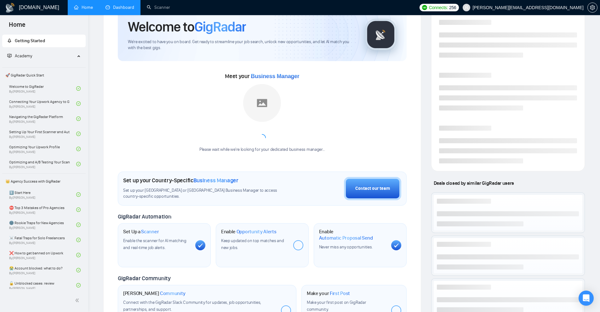
click at [128, 6] on link "Dashboard" at bounding box center [119, 7] width 29 height 5
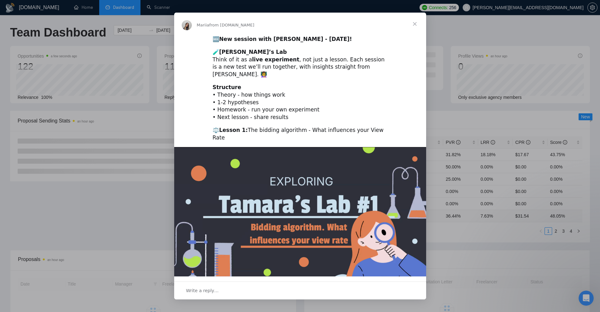
click at [484, 48] on div "Intercom messenger" at bounding box center [300, 156] width 600 height 312
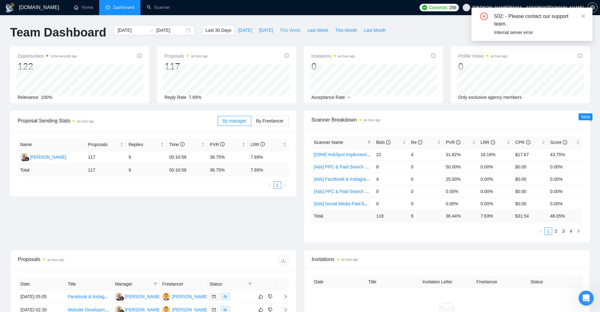
click at [282, 29] on span "This Week" at bounding box center [289, 30] width 21 height 7
type input "[DATE]"
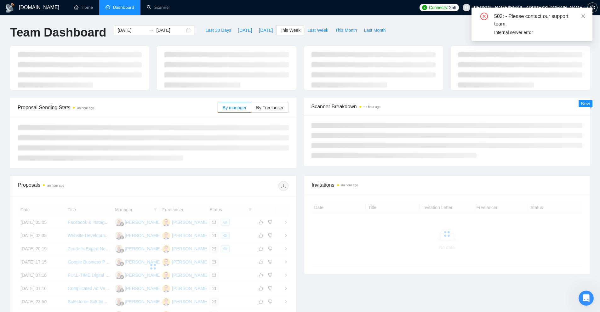
click at [584, 16] on icon "close" at bounding box center [583, 16] width 4 height 4
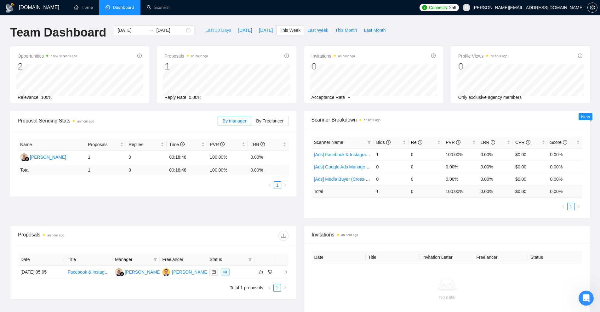
click at [221, 32] on span "Last 30 Days" at bounding box center [218, 30] width 26 height 7
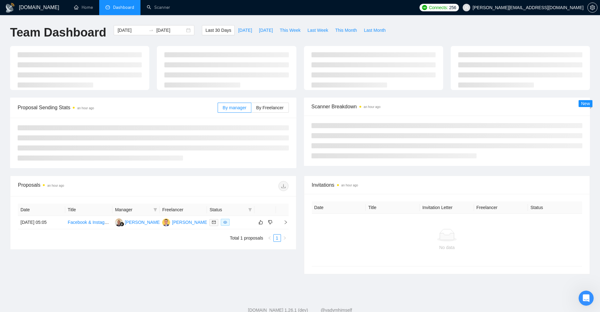
type input "[DATE]"
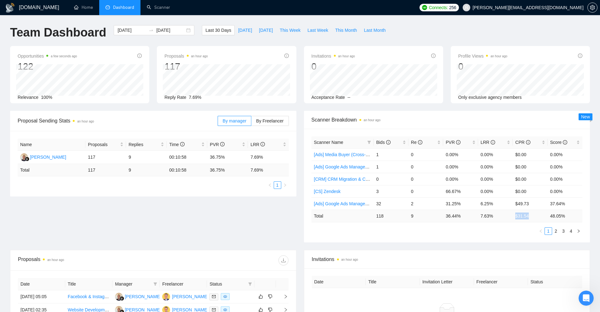
drag, startPoint x: 511, startPoint y: 217, endPoint x: 532, endPoint y: 215, distance: 20.2
click at [532, 215] on tr "Total 118 9 36.44 % 7.63 % $ 31.54 48.05 %" at bounding box center [446, 216] width 271 height 12
click at [532, 215] on td "$ 31.54" at bounding box center [529, 216] width 35 height 12
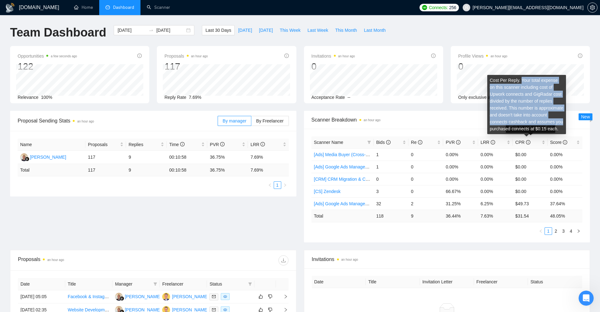
drag, startPoint x: 531, startPoint y: 79, endPoint x: 549, endPoint y: 119, distance: 43.8
click at [549, 119] on div "Cost Per Reply. Your total expense on this scanner including cost of Upwork con…" at bounding box center [526, 104] width 79 height 59
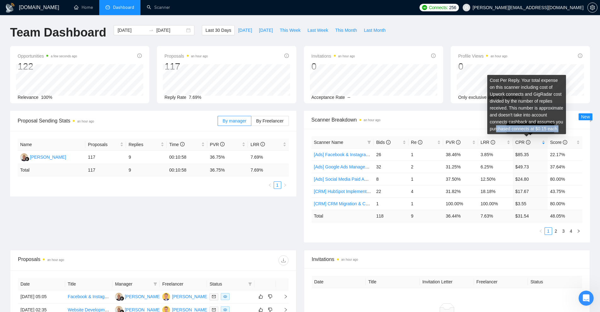
drag, startPoint x: 559, startPoint y: 129, endPoint x: 496, endPoint y: 126, distance: 63.3
click at [495, 126] on div "Cost Per Reply. Your total expense on this scanner including cost of Upwork con…" at bounding box center [526, 104] width 79 height 59
click at [505, 120] on div "Cost Per Reply. Your total expense on this scanner including cost of Upwork con…" at bounding box center [526, 104] width 79 height 59
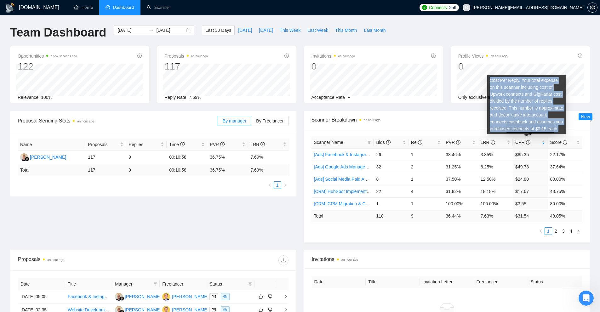
click at [505, 120] on div "Cost Per Reply. Your total expense on this scanner including cost of Upwork con…" at bounding box center [526, 104] width 79 height 59
